Goal: Communication & Community: Ask a question

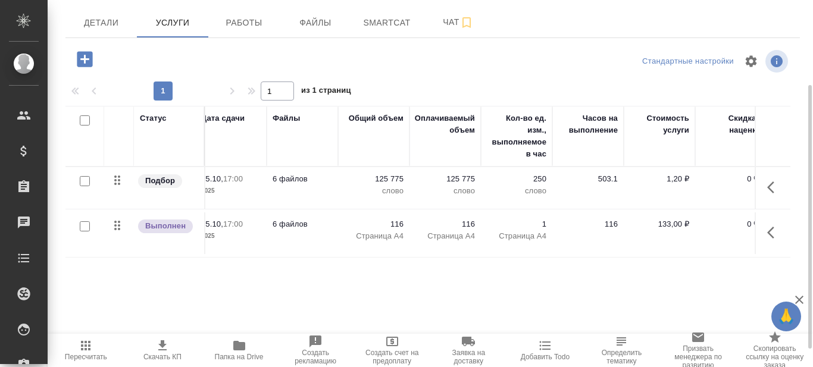
scroll to position [0, 265]
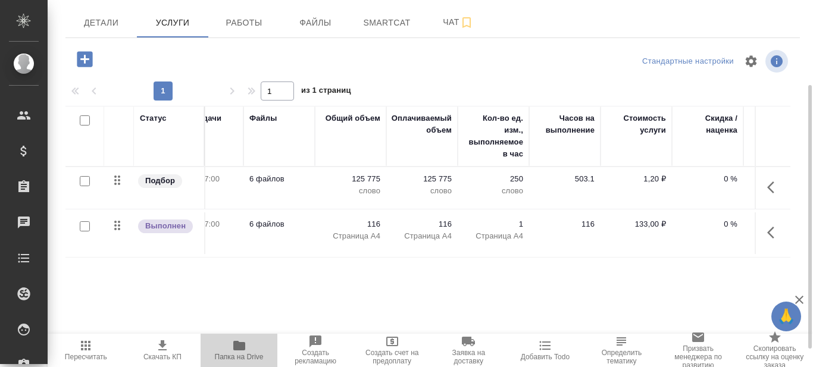
click at [236, 347] on icon "button" at bounding box center [239, 346] width 12 height 10
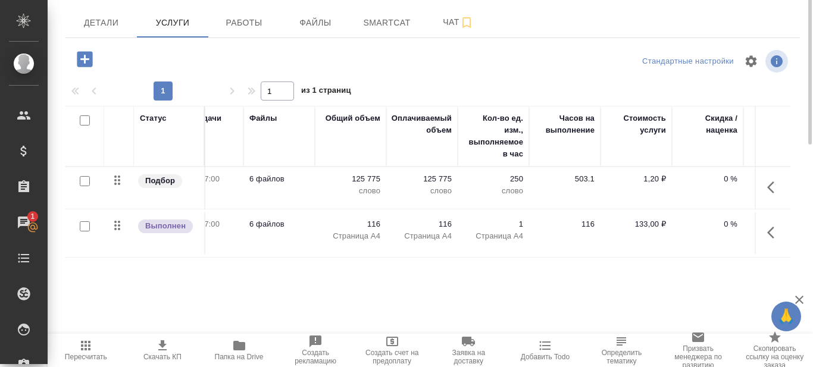
scroll to position [0, 0]
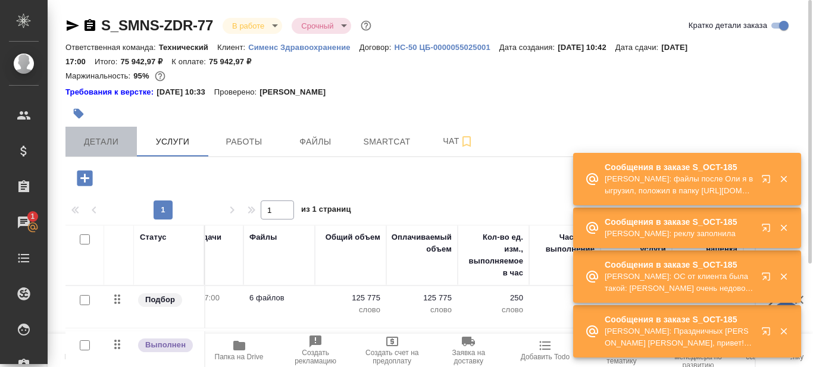
click at [99, 145] on span "Детали" at bounding box center [101, 141] width 57 height 15
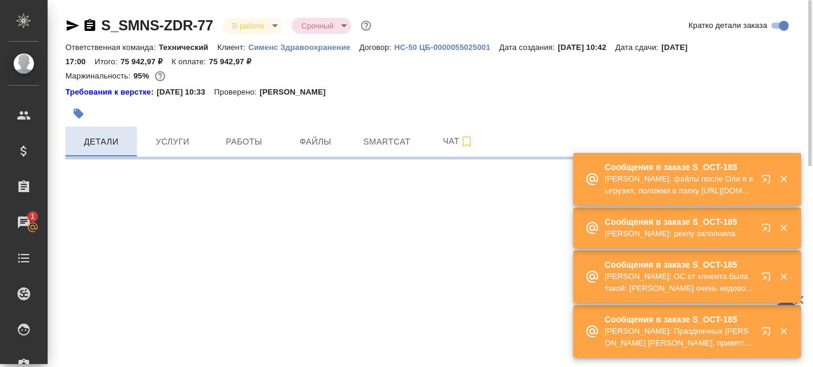
select select "RU"
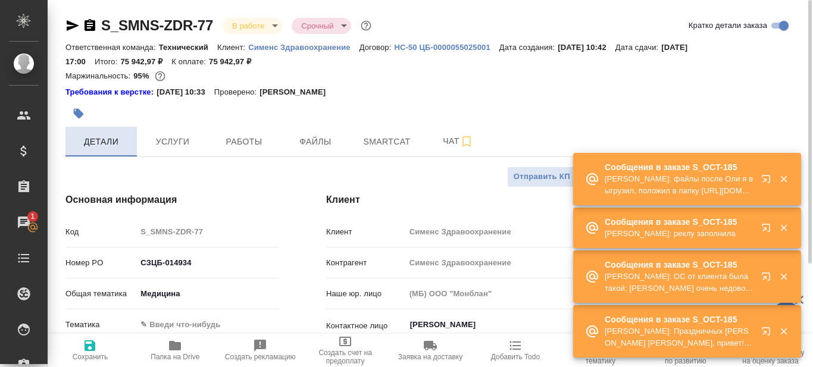
type textarea "x"
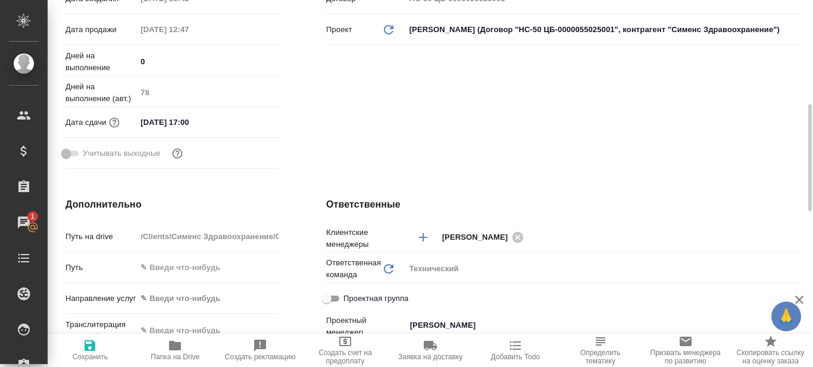
scroll to position [178, 0]
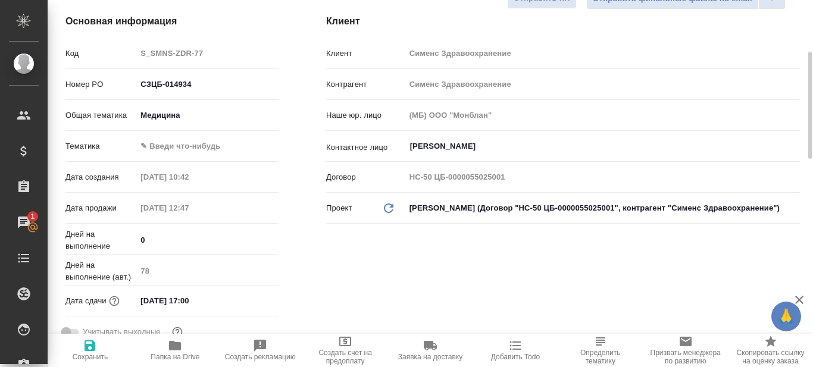
click at [195, 146] on body "🙏 .cls-1 fill:#fff; AWATERA Prazdnichnykh Olga Клиенты Спецификации Заказы 1 Ча…" at bounding box center [406, 183] width 813 height 367
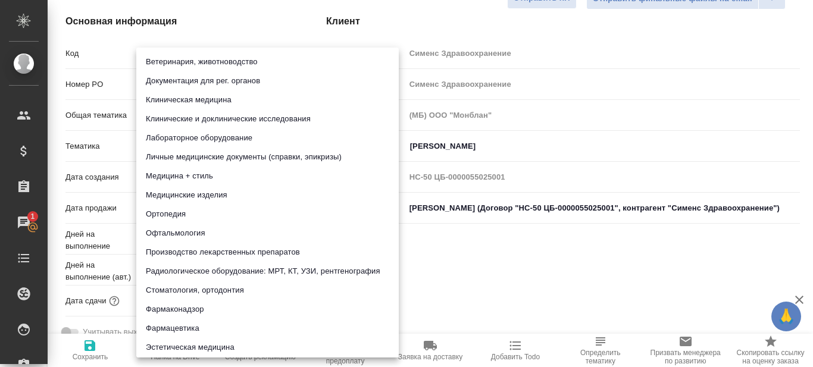
click at [187, 136] on li "Лабораторное оборудование" at bounding box center [267, 138] width 262 height 19
type input "6149830c2b7be24903fd7a80"
type textarea "x"
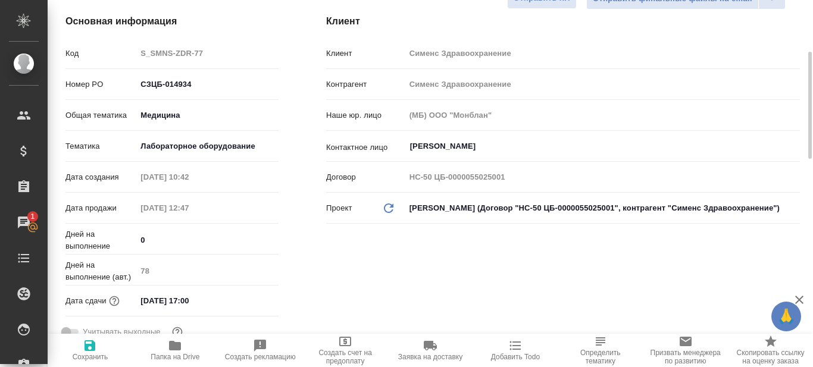
click at [92, 350] on icon "button" at bounding box center [89, 345] width 11 height 11
type textarea "x"
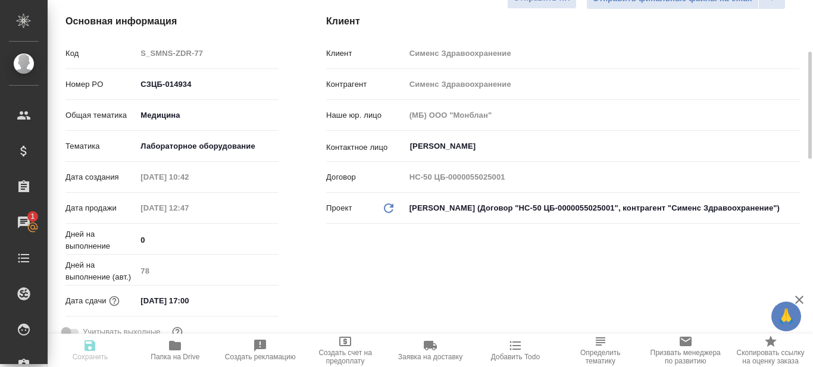
type textarea "x"
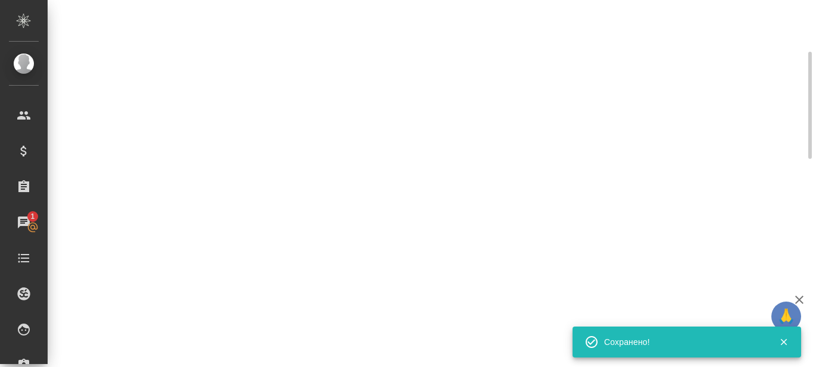
select select "RU"
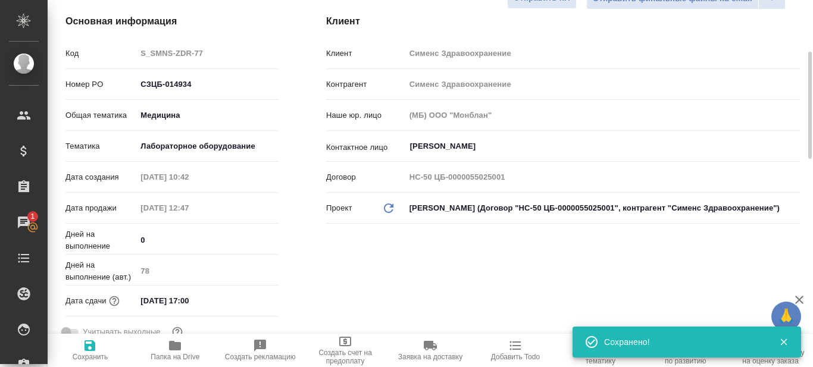
type textarea "x"
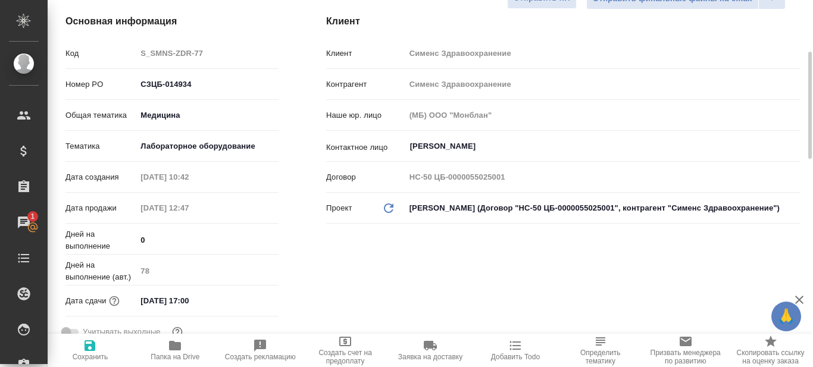
type textarea "x"
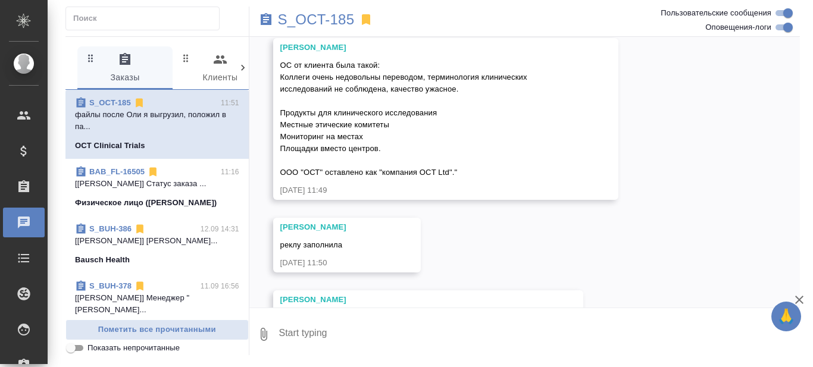
scroll to position [8592, 0]
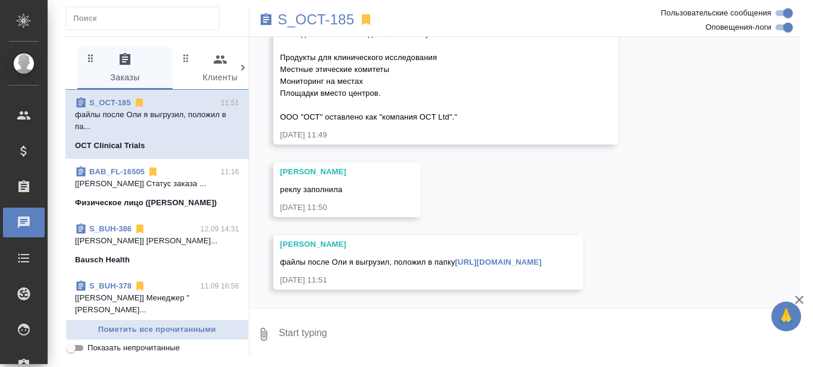
click at [419, 330] on textarea at bounding box center [539, 334] width 522 height 40
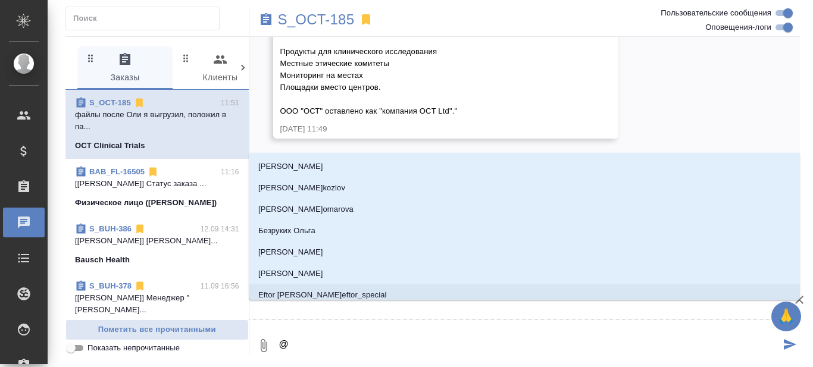
type textarea "@В"
type input "В"
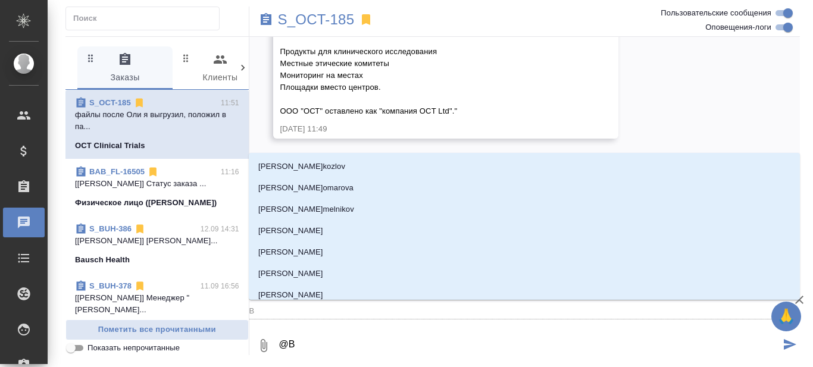
type textarea "@Ва"
type input "Ва"
type textarea "@[GEOGRAPHIC_DATA]"
type input "Валее"
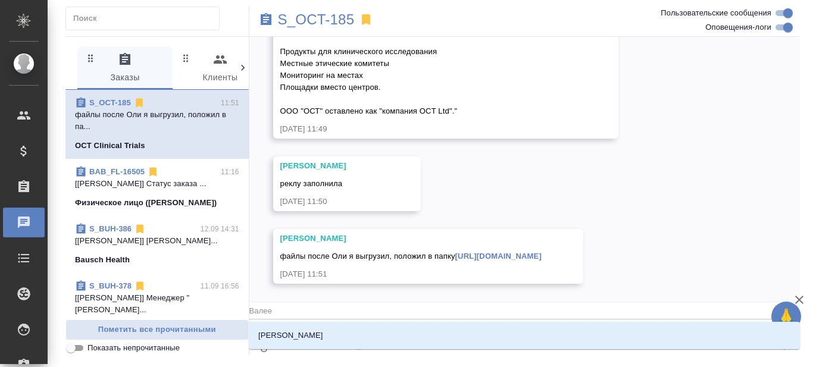
type textarea "@[PERSON_NAME]"
type input "[PERSON_NAME]"
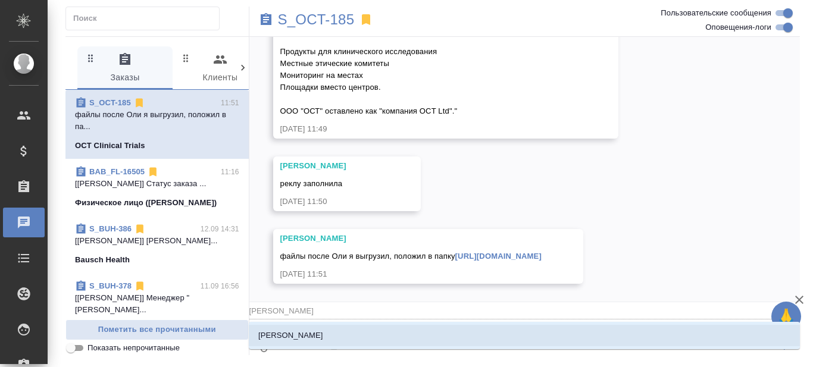
click at [313, 336] on li "[PERSON_NAME]" at bounding box center [524, 335] width 551 height 21
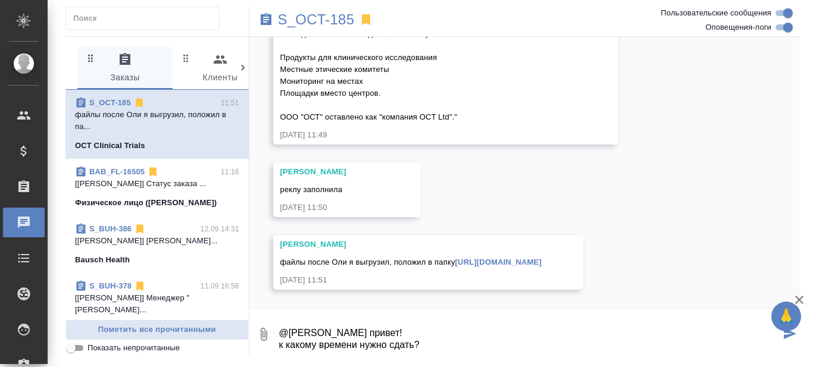
click at [278, 344] on textarea "@[PERSON_NAME] привет! к какому времени нужно сдать?" at bounding box center [529, 334] width 503 height 40
click at [452, 339] on textarea "@[PERSON_NAME] привет! ок, к какому времени нужно сдать?" at bounding box center [529, 334] width 503 height 40
click at [454, 343] on textarea "@[PERSON_NAME] привет! ок, к какому времени нужно сдать?" at bounding box center [529, 334] width 503 height 40
type textarea "@[PERSON_NAME] привет! ок, к какому времени нужно сдать?"
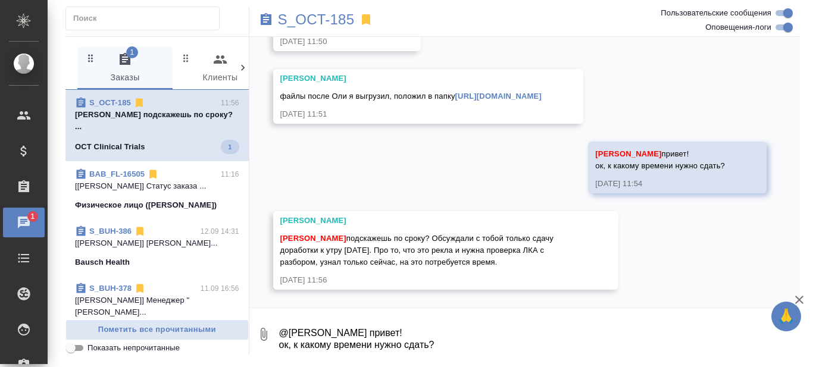
scroll to position [8758, 0]
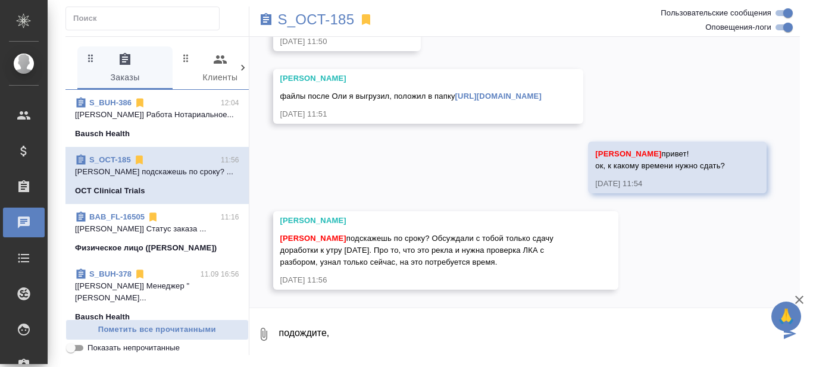
type textarea "подождите,"
click at [455, 101] on link "https://drive.awatera.com/s/tKzZGY9gacr4qmN" at bounding box center [498, 96] width 86 height 9
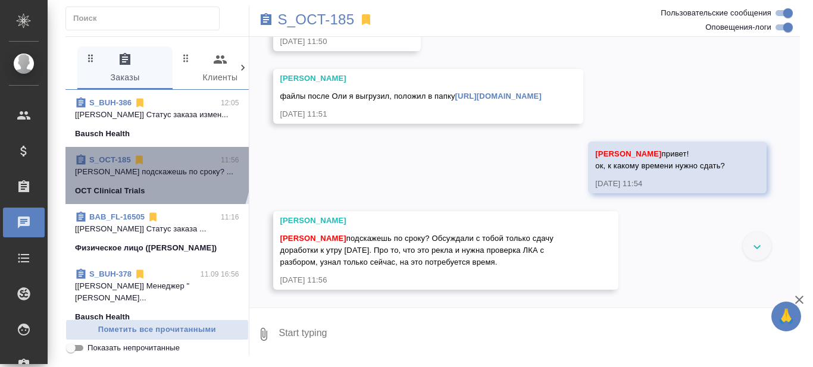
click at [112, 164] on link "S_OCT-185" at bounding box center [110, 159] width 42 height 9
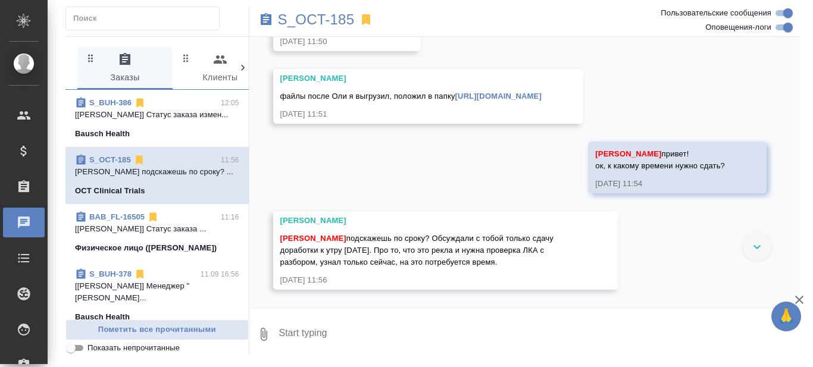
scroll to position [8732, 0]
click at [366, 323] on textarea at bounding box center [539, 334] width 522 height 40
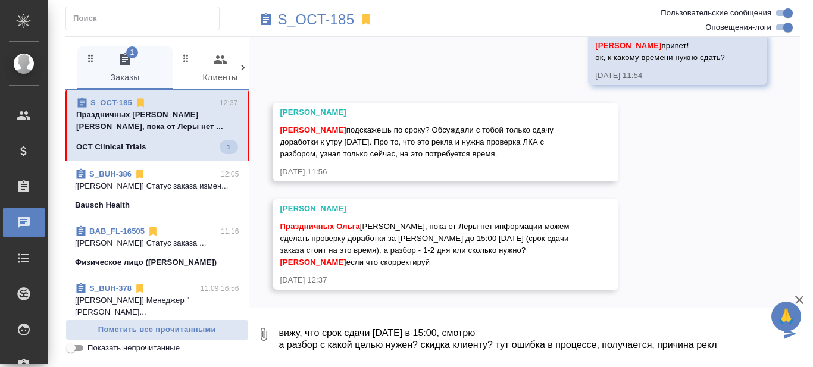
scroll to position [8866, 0]
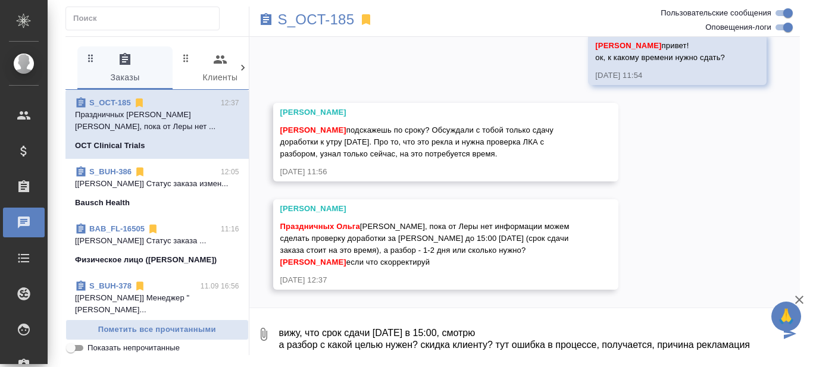
click at [444, 333] on textarea "вижу, что срок сдачи сегодня в 15:00, смотрю а разбор с какой целью нужен? скид…" at bounding box center [529, 334] width 503 height 40
click at [750, 343] on textarea "вижу, что срок сдачи сегодня в 15:00, ага, смотрю а разбор с какой целью нужен?…" at bounding box center [529, 334] width 503 height 40
type textarea "вижу, что срок сдачи сегодня в 15:00, ага, смотрю а разбор с какой целью нужен?…"
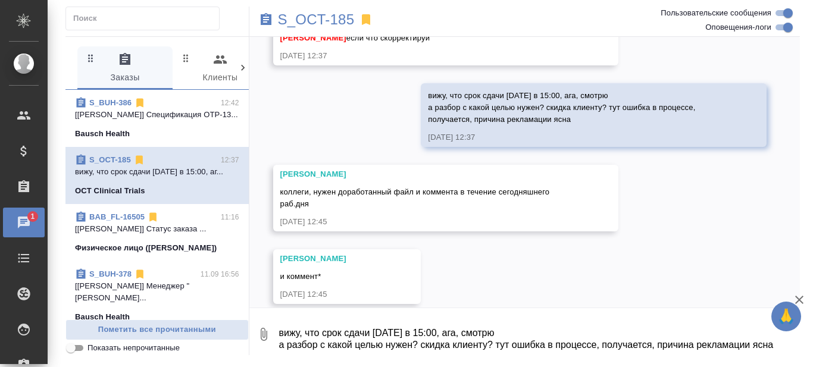
scroll to position [9105, 0]
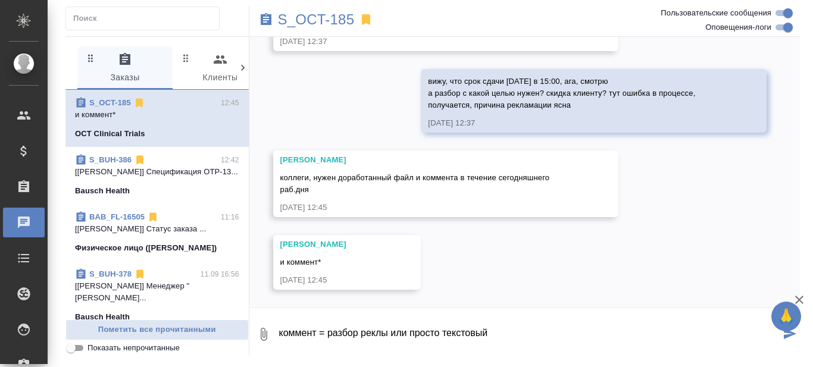
click at [394, 333] on textarea "коммент = разбор реклы или просто текстовый" at bounding box center [529, 334] width 503 height 40
click at [577, 329] on textarea "коммент = разбор реклы по форме ЛКА или просто текстовый" at bounding box center [529, 334] width 503 height 40
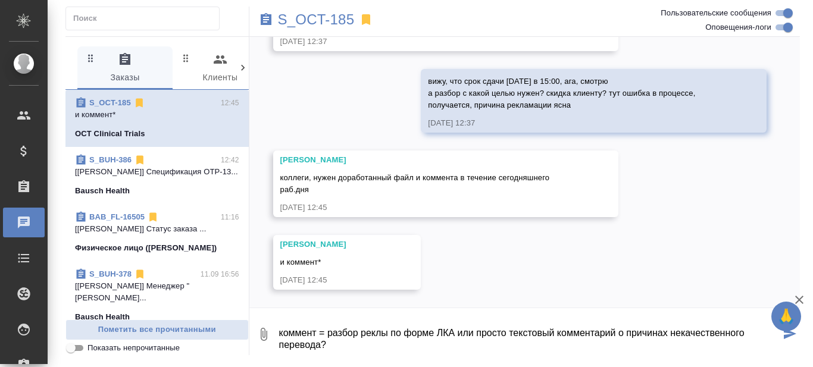
type textarea "коммент = разбор реклы по форме ЛКА или просто текстовый комментарий о причинах…"
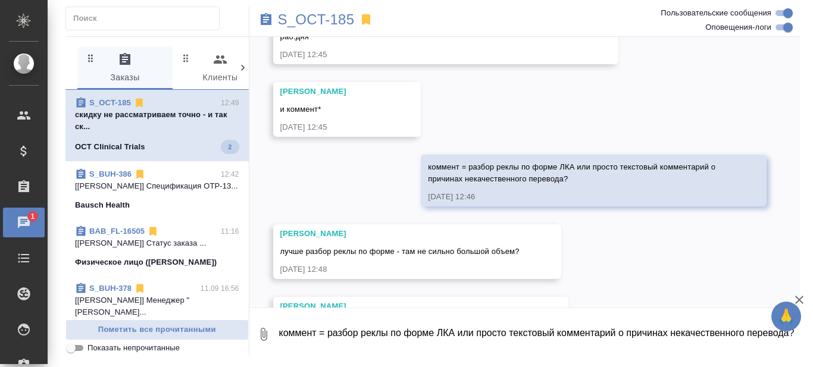
scroll to position [9320, 0]
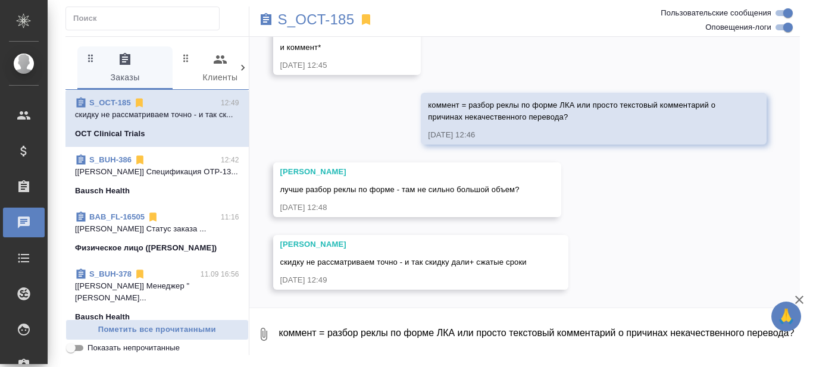
click at [389, 325] on textarea "коммент = разбор реклы по форме ЛКА или просто текстовый комментарий о причинах…" at bounding box center [539, 334] width 522 height 40
click at [355, 333] on textarea "коммент = разбор реклы по форме ЛКА или просто текстовый комментарий о причинах…" at bounding box center [539, 334] width 522 height 40
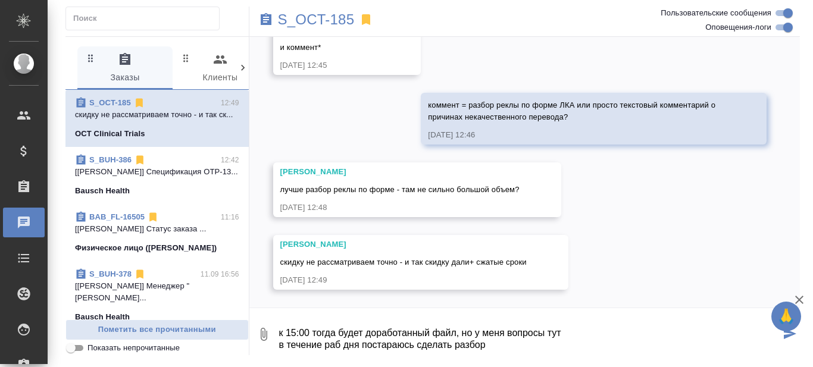
type textarea "к 15:00 тогда будет доработанный файл, но у меня вопросы тут в течение раб дня …"
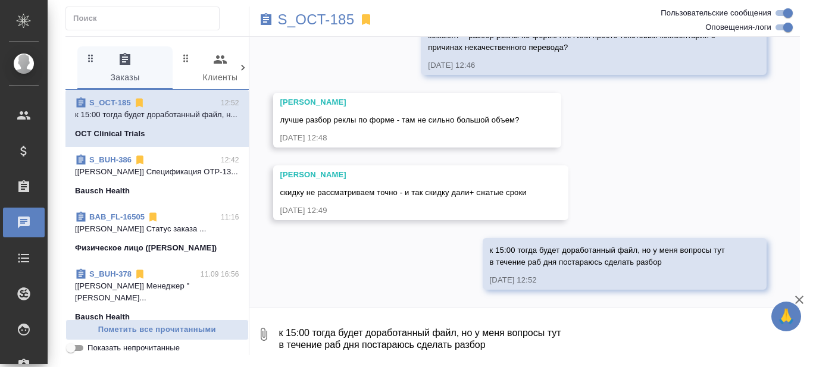
scroll to position [9389, 0]
click at [321, 334] on textarea "к 15:00 тогда будет доработанный файл, но у меня вопросы тут в течение раб дня …" at bounding box center [539, 334] width 522 height 40
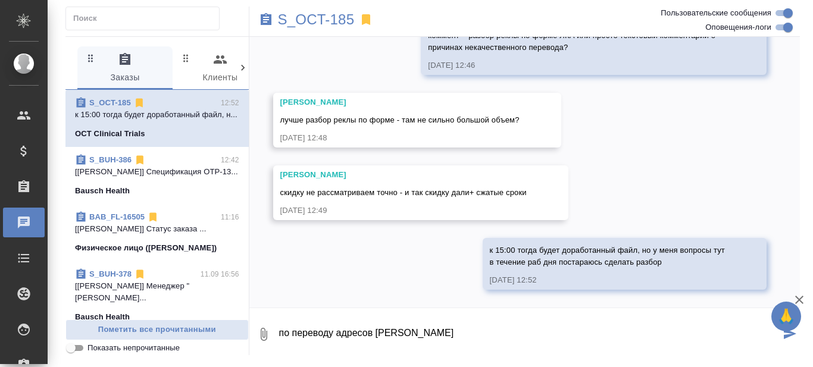
click at [407, 333] on textarea "по переводу адресов и" at bounding box center [529, 334] width 503 height 40
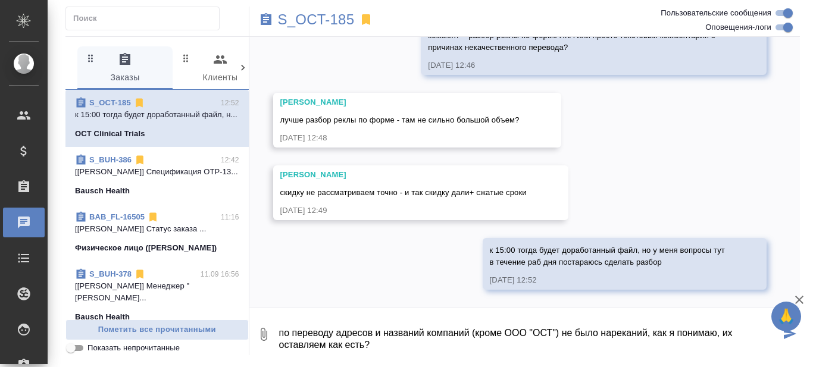
click at [474, 341] on textarea "по переводу адресов и названий компаний (кроме ООО "ОСТ") не было нареканий, ка…" at bounding box center [529, 334] width 503 height 40
click at [384, 345] on textarea "по переводу адресов и названий компаний (кроме ООО "ОСТ") не было нареканий, ка…" at bounding box center [529, 334] width 503 height 40
type textarea "по переводу адресов и названий компаний (кроме ООО "ОСТ") не было нареканий, ка…"
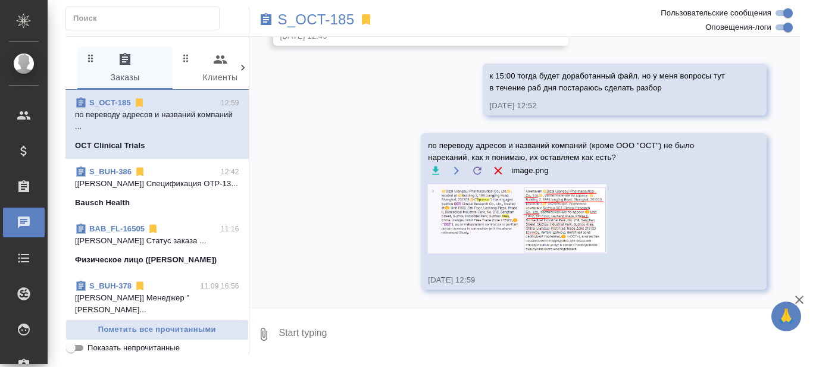
scroll to position [9564, 0]
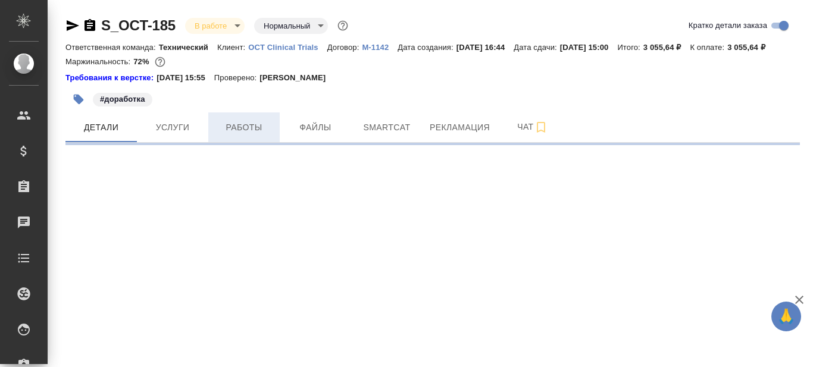
select select "RU"
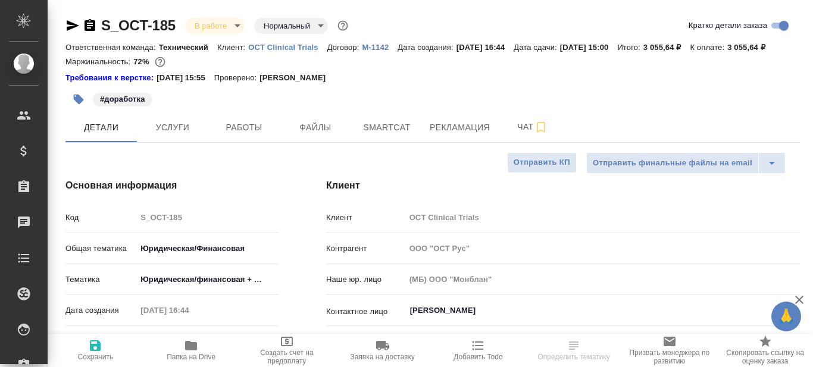
type textarea "x"
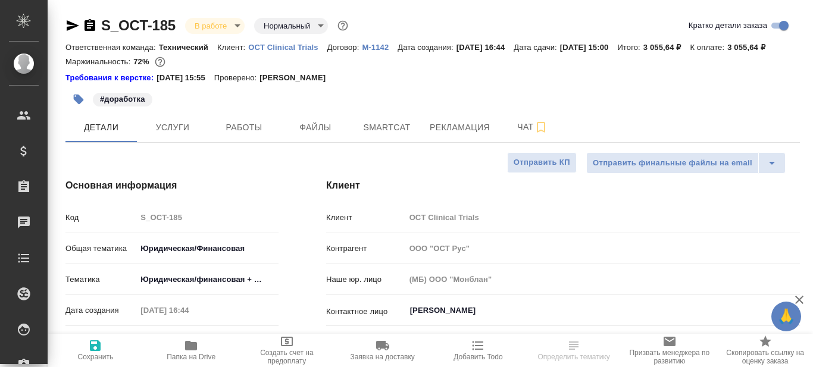
type textarea "x"
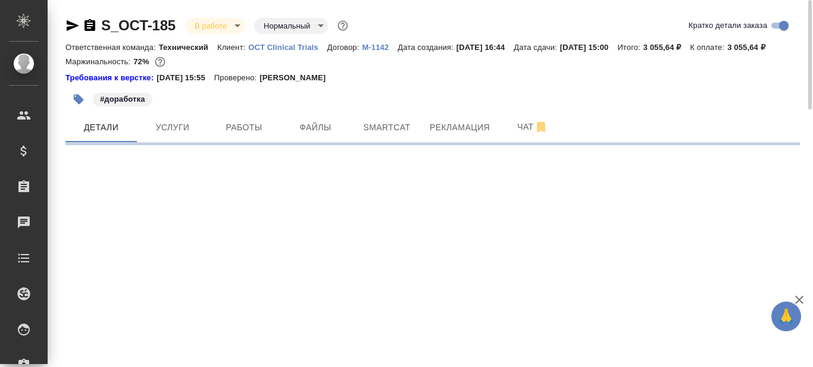
select select "RU"
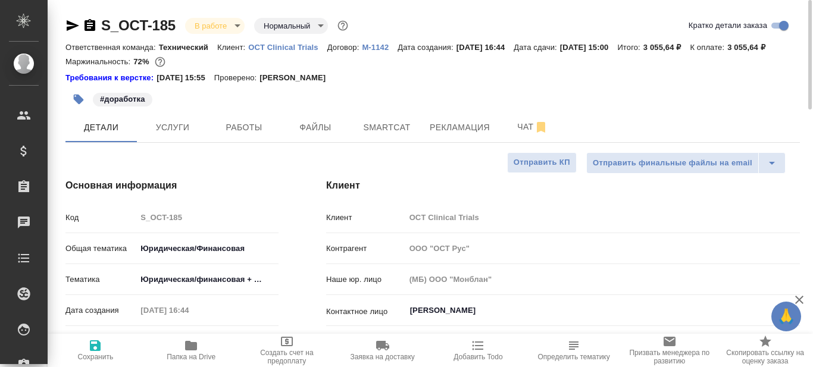
type textarea "x"
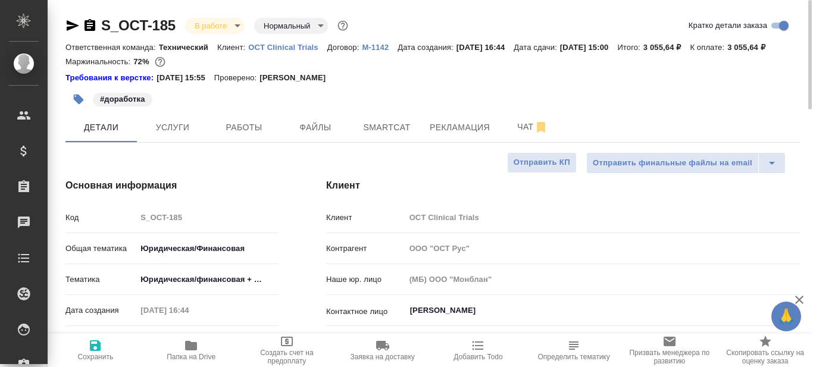
type textarea "x"
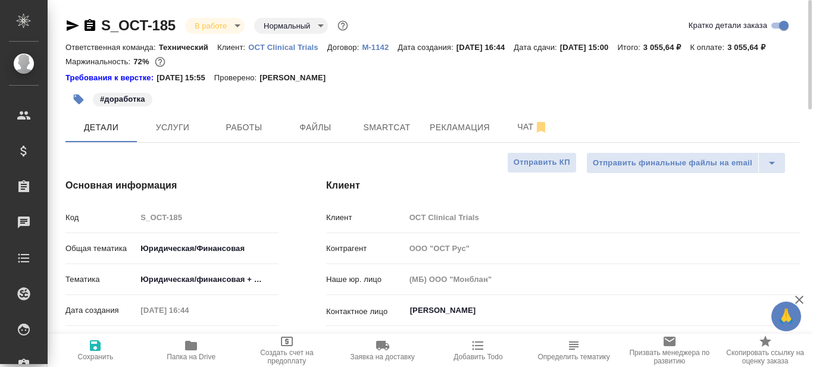
type textarea "x"
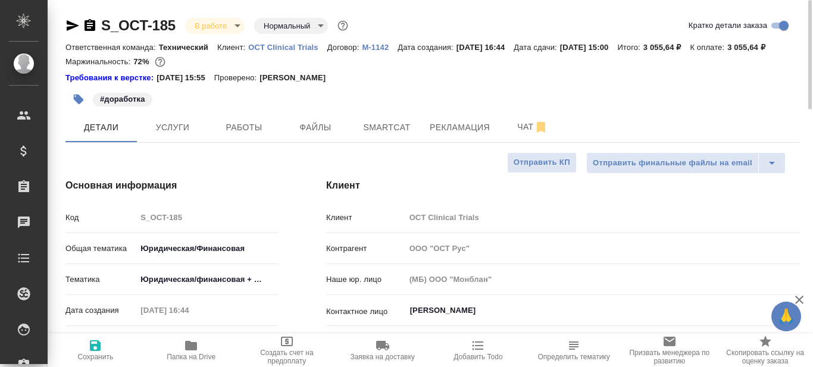
type textarea "x"
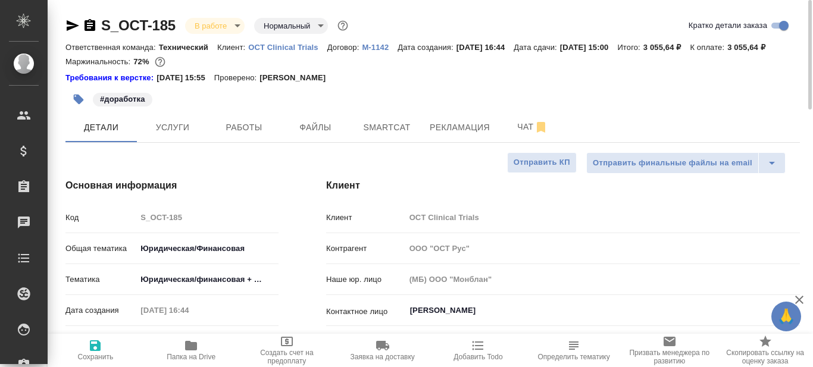
type textarea "x"
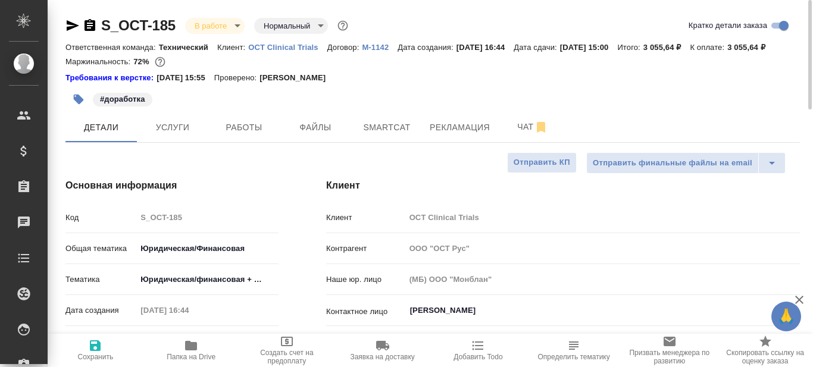
type textarea "x"
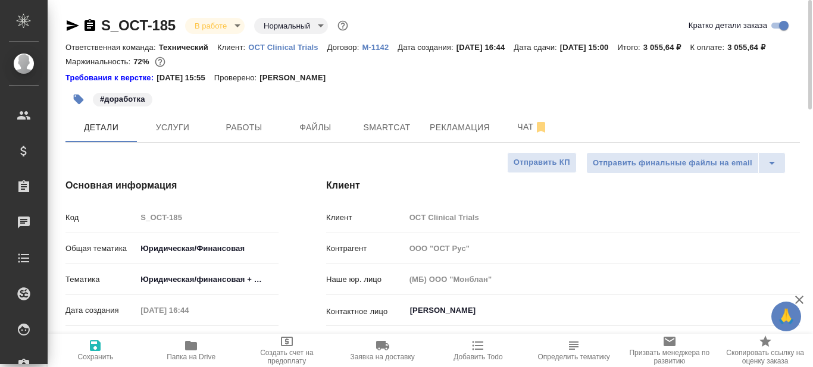
type textarea "x"
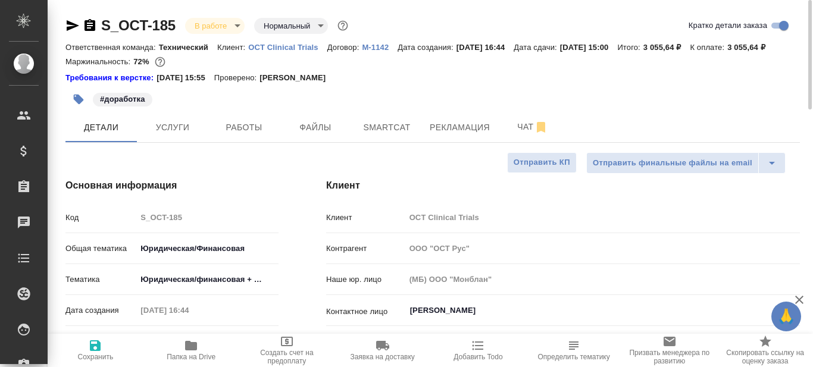
type textarea "x"
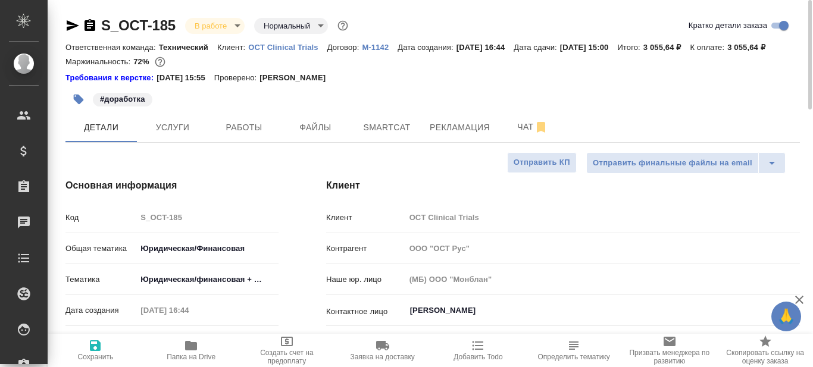
type textarea "x"
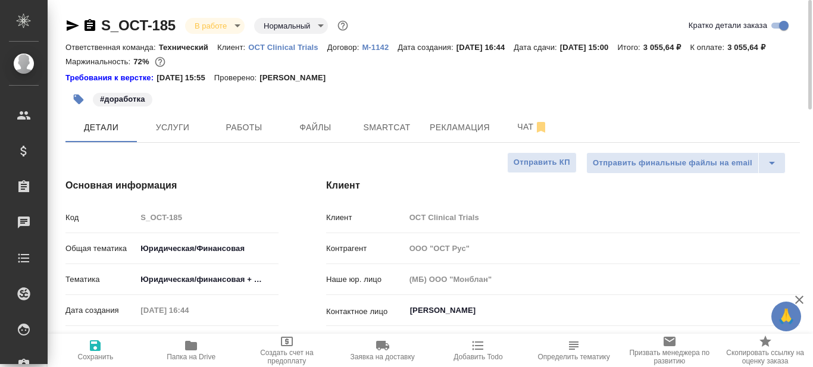
type textarea "x"
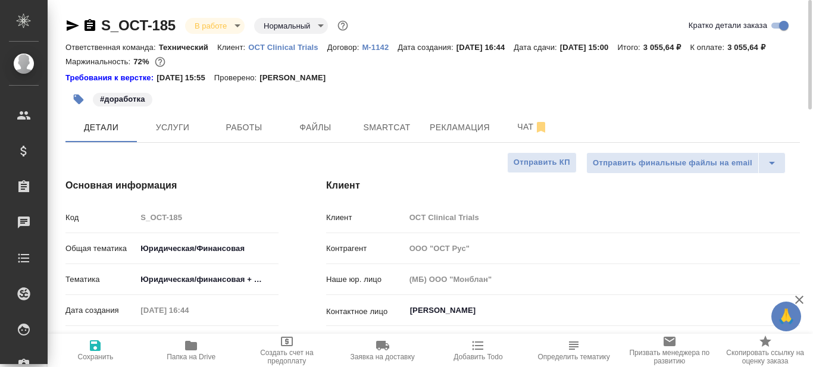
type textarea "x"
click at [71, 23] on icon "button" at bounding box center [73, 25] width 12 height 11
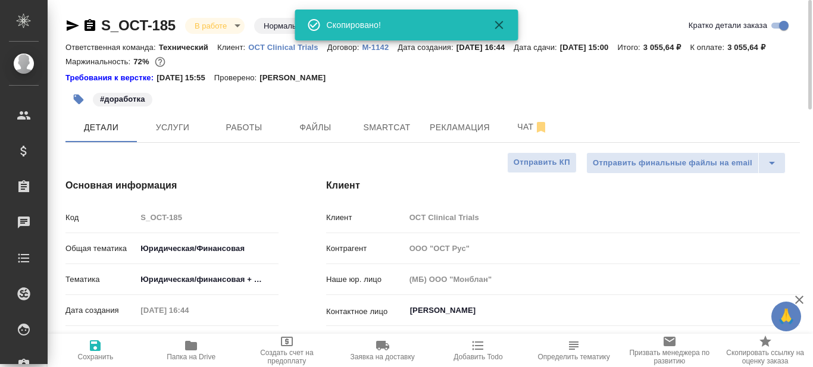
type textarea "x"
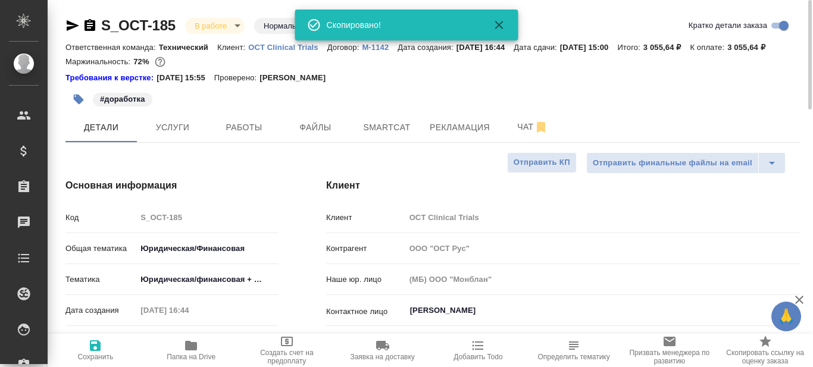
type textarea "x"
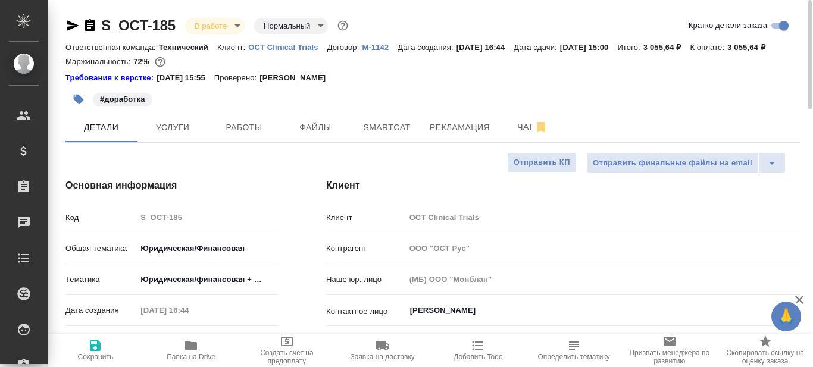
type textarea "x"
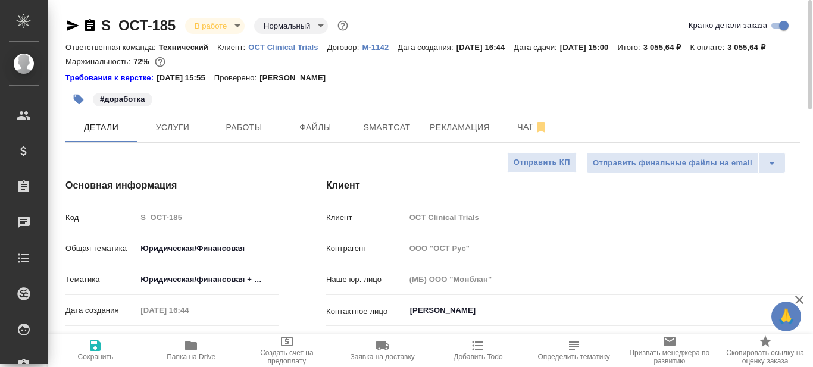
type textarea "x"
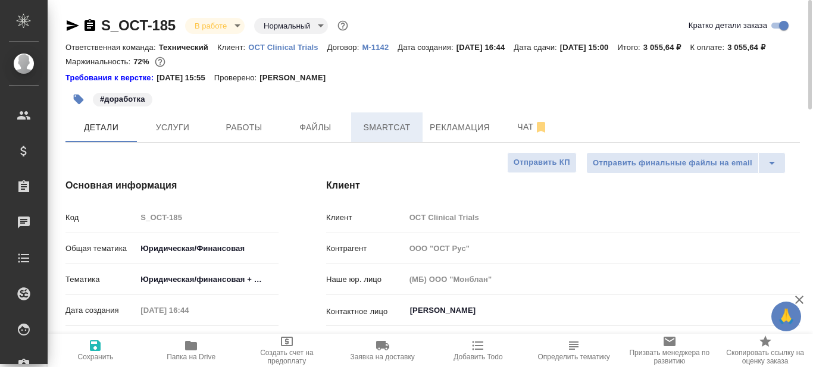
type textarea "x"
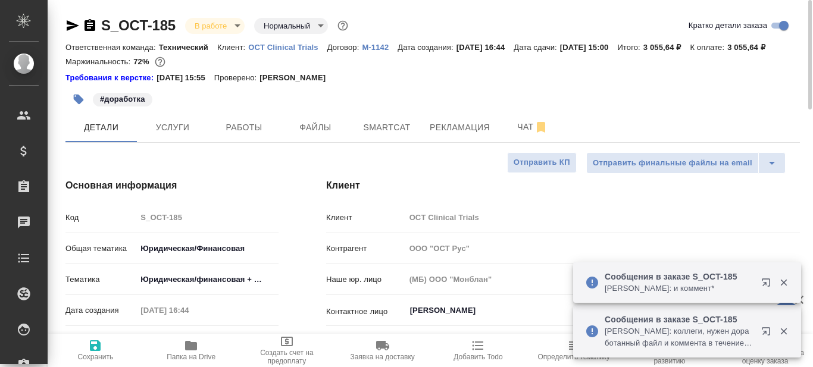
type textarea "x"
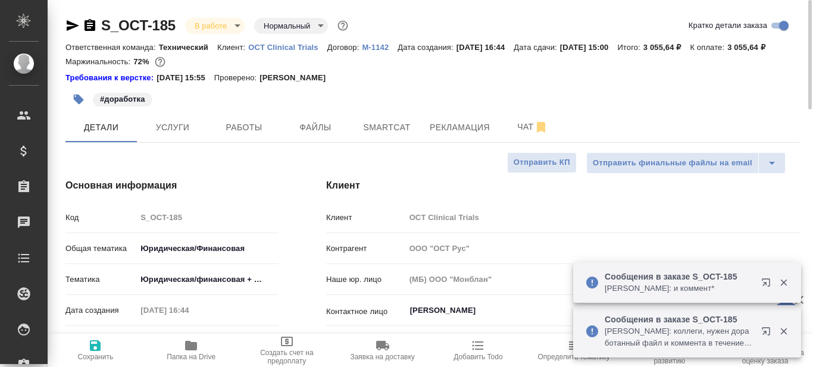
type textarea "x"
click at [394, 135] on span "Smartcat" at bounding box center [386, 127] width 57 height 15
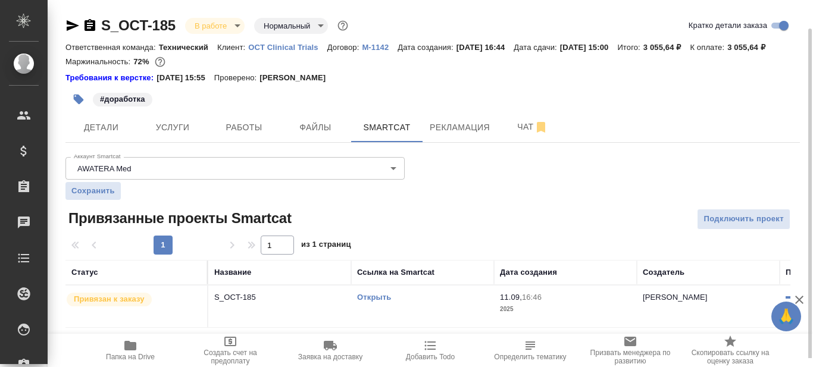
scroll to position [14, 0]
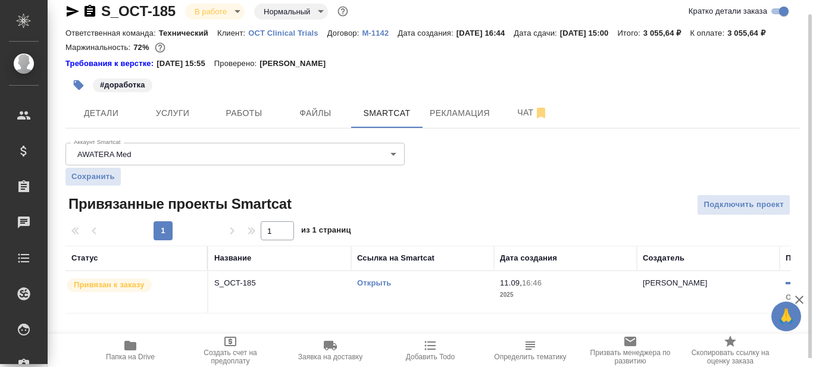
click at [365, 287] on link "Открыть" at bounding box center [374, 282] width 34 height 9
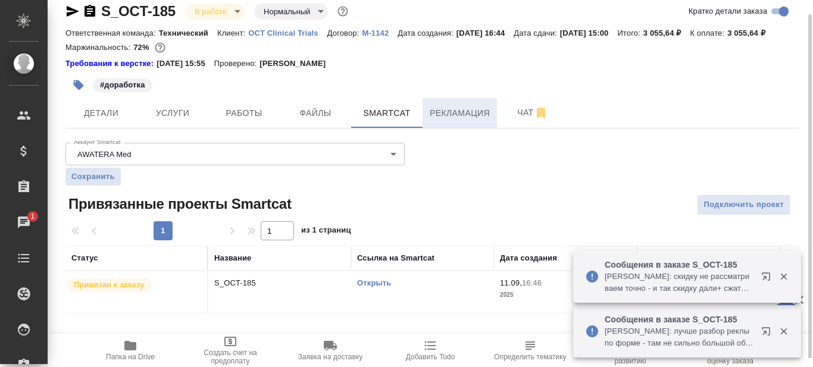
click at [463, 128] on button "Рекламация" at bounding box center [459, 113] width 74 height 30
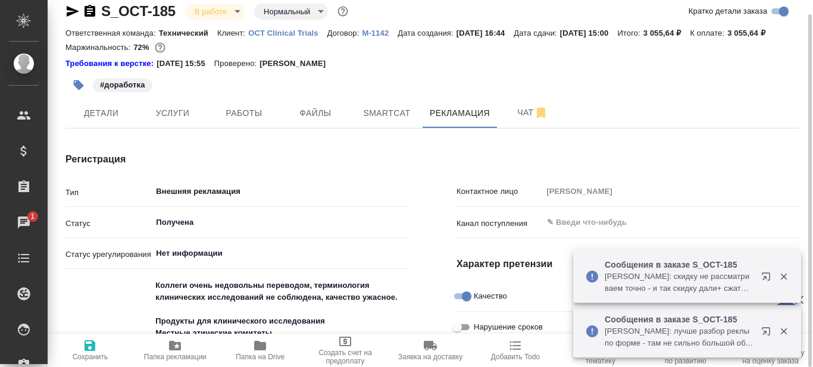
type textarea "x"
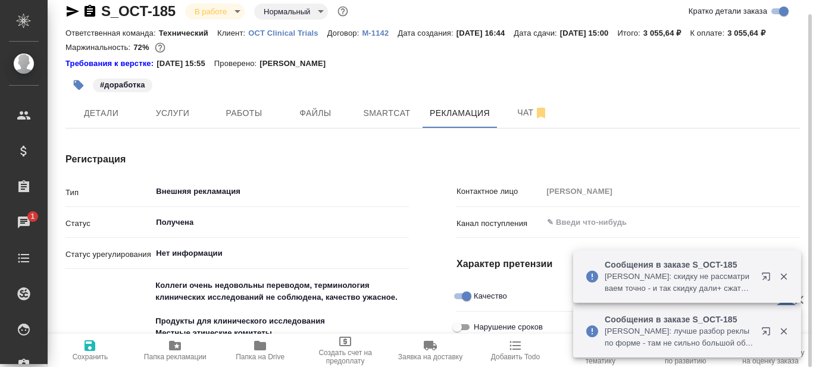
type textarea "x"
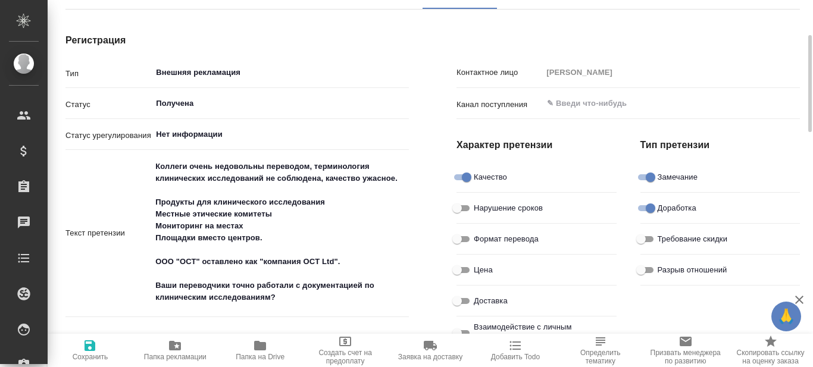
scroll to position [193, 0]
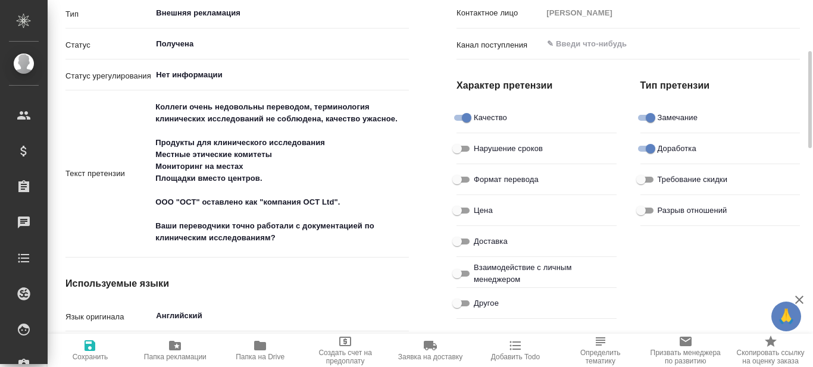
click at [265, 356] on span "Папка на Drive" at bounding box center [260, 357] width 49 height 8
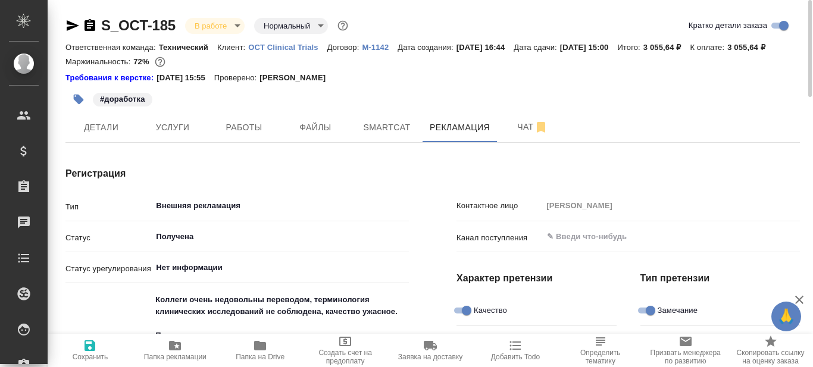
click at [70, 22] on icon "button" at bounding box center [73, 25] width 12 height 11
click at [423, 103] on div "#доработка" at bounding box center [310, 99] width 490 height 26
click at [103, 135] on span "Детали" at bounding box center [101, 127] width 57 height 15
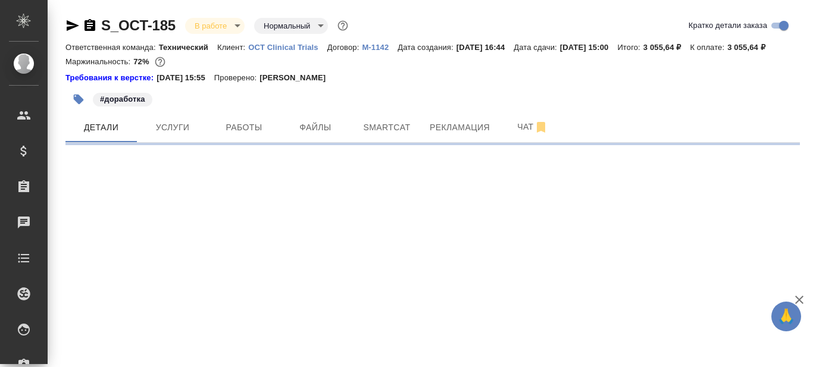
select select "RU"
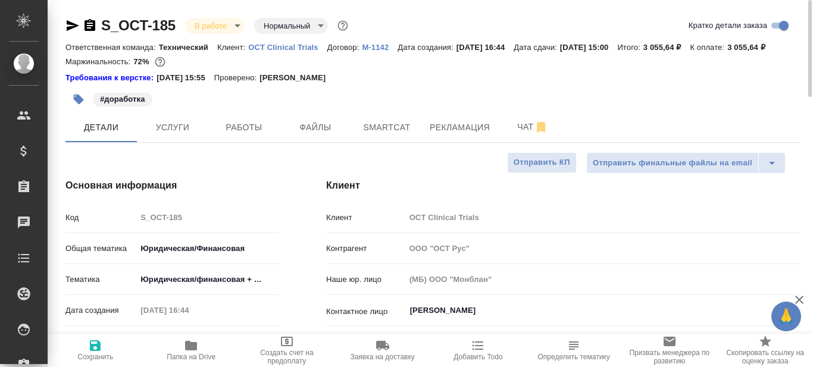
type textarea "x"
type input "Валеев Динар"
type input "Сеитов Павел"
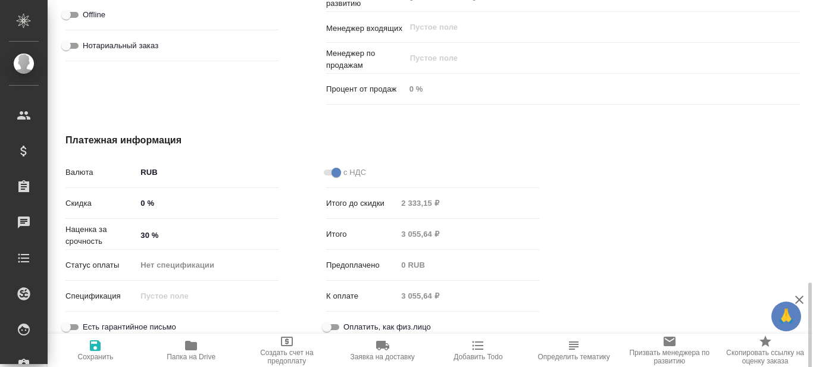
scroll to position [858, 0]
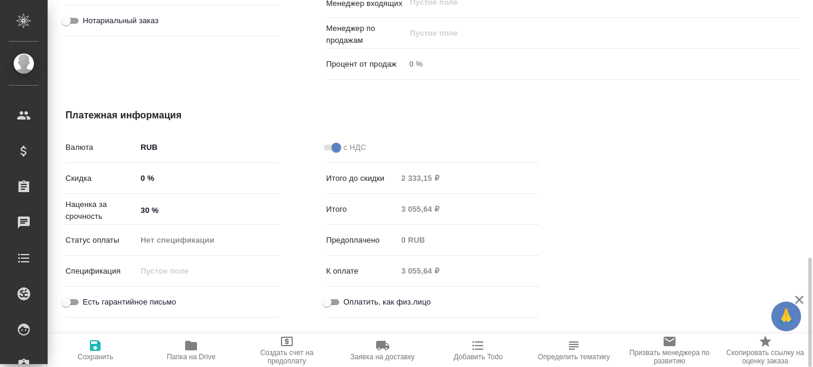
type textarea "x"
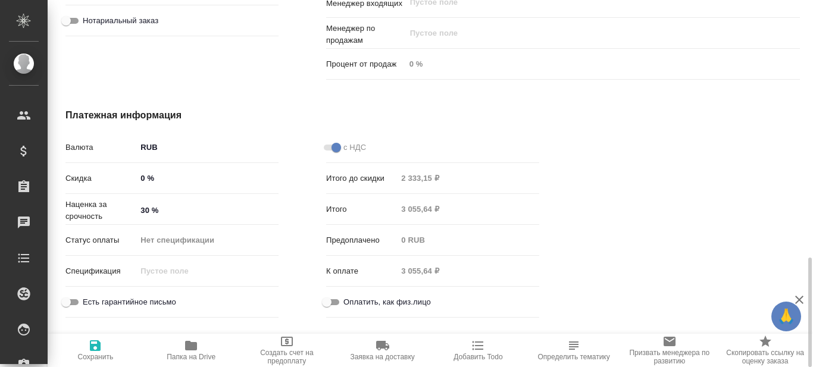
type textarea "x"
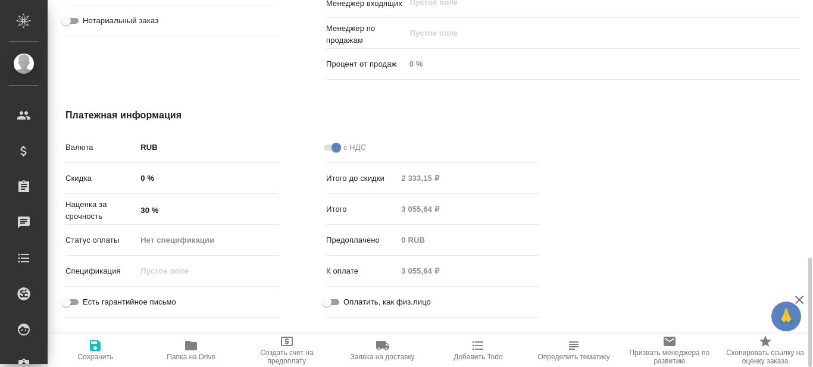
type textarea "x"
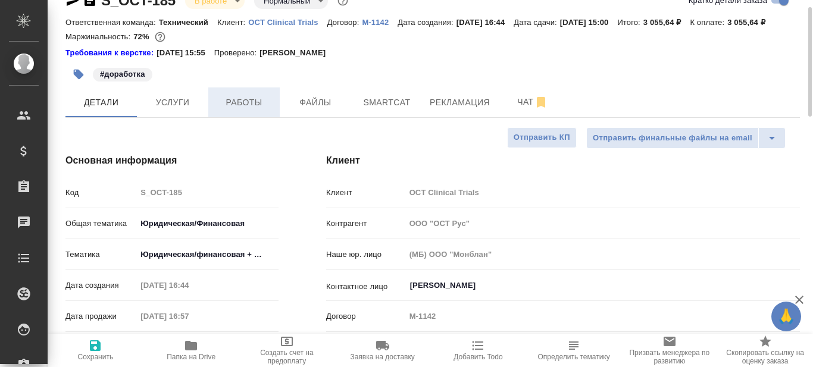
scroll to position [0, 0]
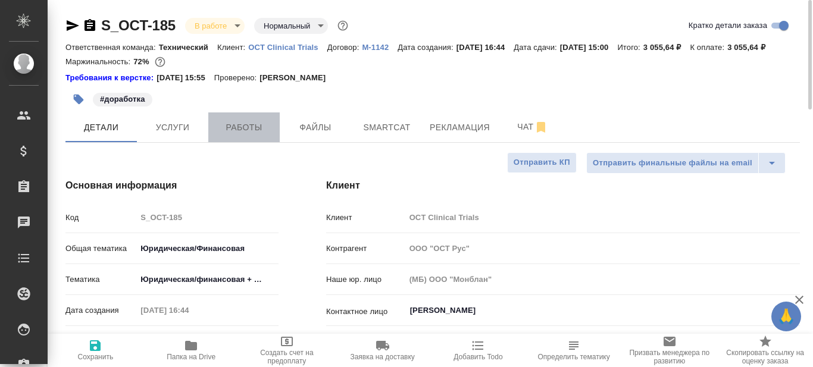
click at [245, 135] on span "Работы" at bounding box center [243, 127] width 57 height 15
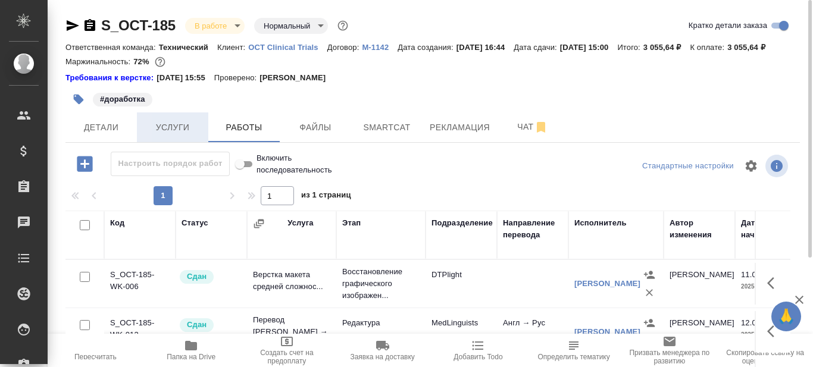
drag, startPoint x: 185, startPoint y: 142, endPoint x: 192, endPoint y: 140, distance: 7.4
click at [185, 135] on span "Услуги" at bounding box center [172, 127] width 57 height 15
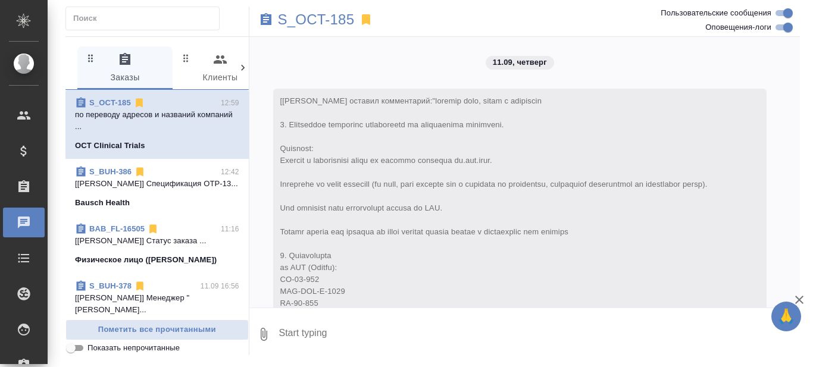
scroll to position [9564, 0]
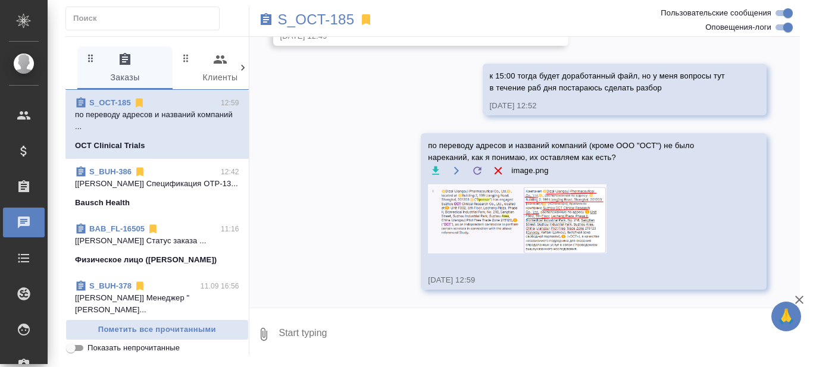
click at [321, 333] on textarea at bounding box center [539, 334] width 522 height 40
click at [347, 336] on textarea at bounding box center [539, 334] width 522 height 40
type textarea "ок, оставляю так"
drag, startPoint x: 362, startPoint y: 334, endPoint x: 271, endPoint y: 330, distance: 91.7
click at [271, 330] on div "0 ок, оставляю так" at bounding box center [524, 334] width 551 height 40
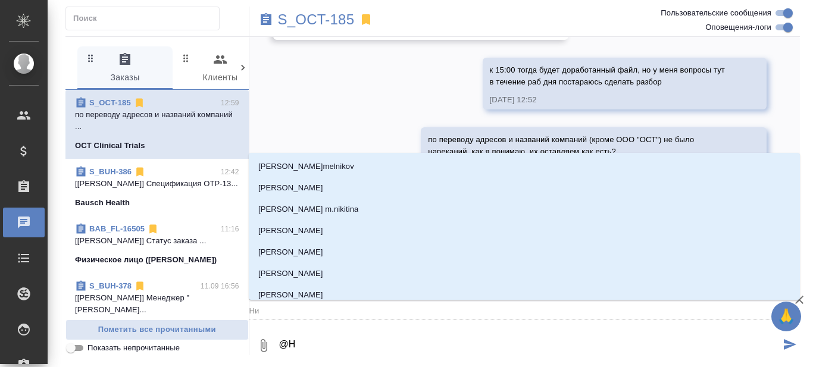
type textarea "@Ни"
type input "Ни"
type textarea "@Ник"
type input "Ник"
type textarea "@Ники"
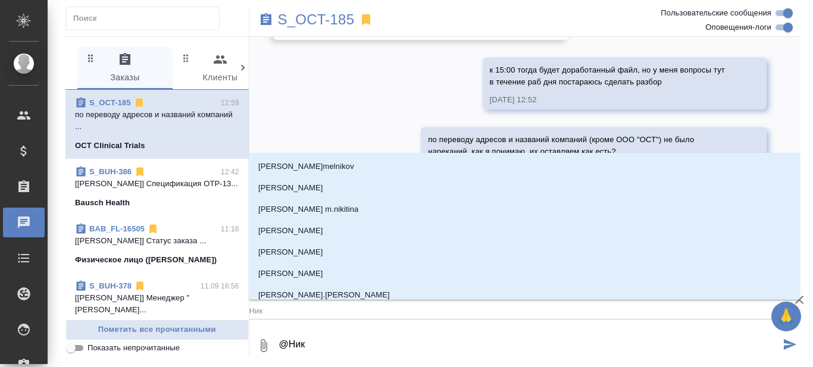
type input "Ники"
type textarea "@Никиф"
type input "Никиф"
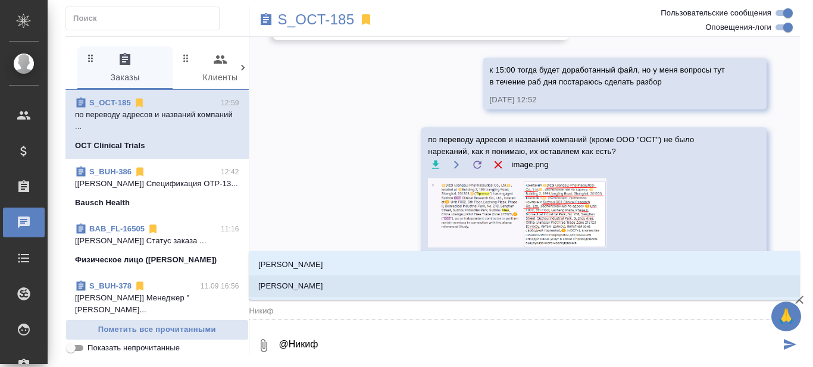
click at [323, 263] on p "[PERSON_NAME]" at bounding box center [290, 265] width 65 height 12
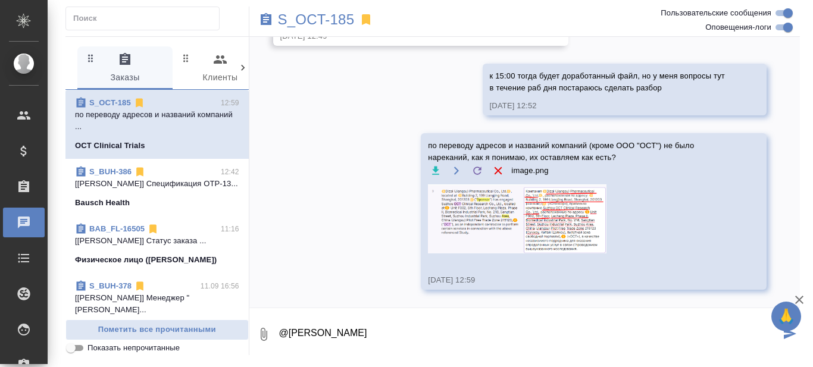
type textarea "@Никифорова Валерия"
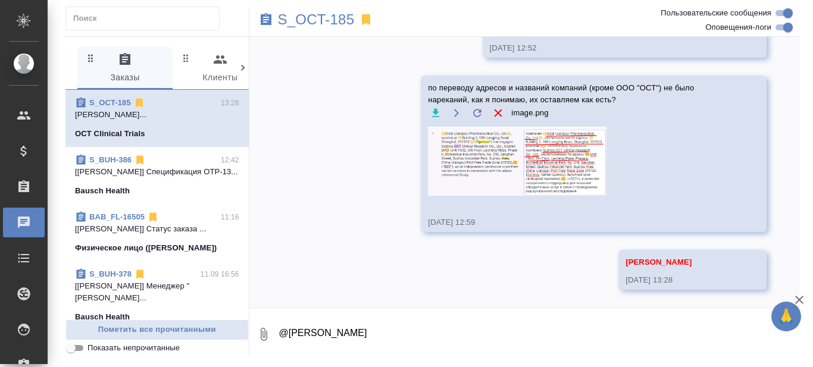
scroll to position [9621, 0]
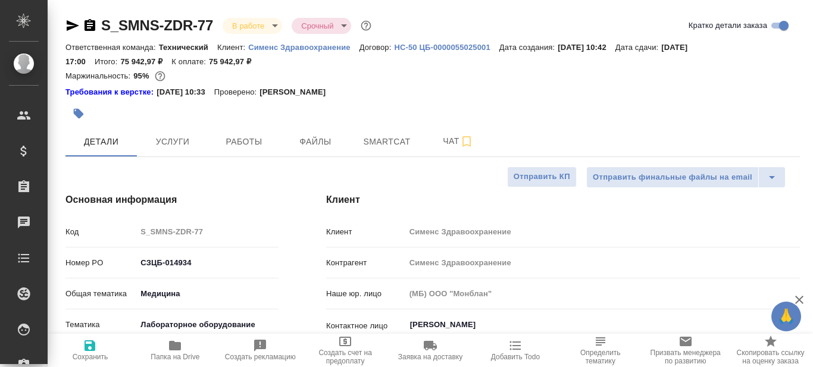
select select "RU"
